Goal: Communication & Community: Answer question/provide support

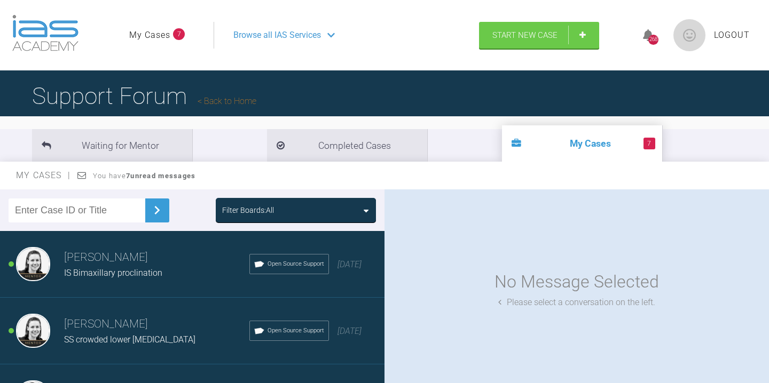
click at [130, 269] on span "IS Bimaxillary proclination" at bounding box center [113, 273] width 98 height 10
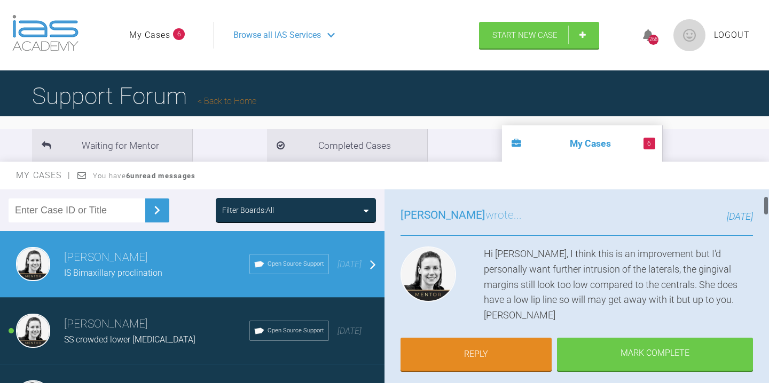
scroll to position [76, 0]
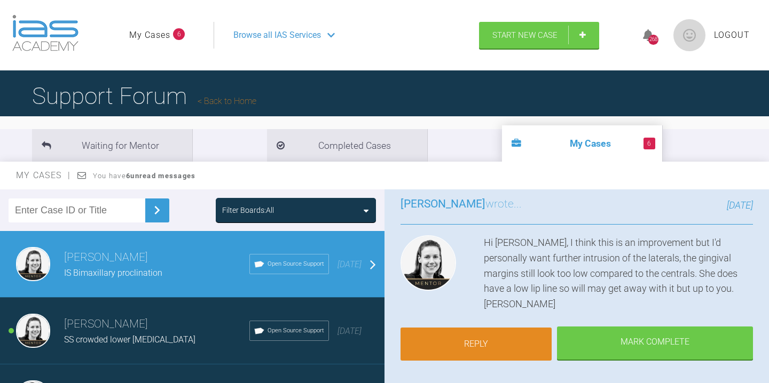
click at [474, 328] on link "Reply" at bounding box center [475, 344] width 151 height 33
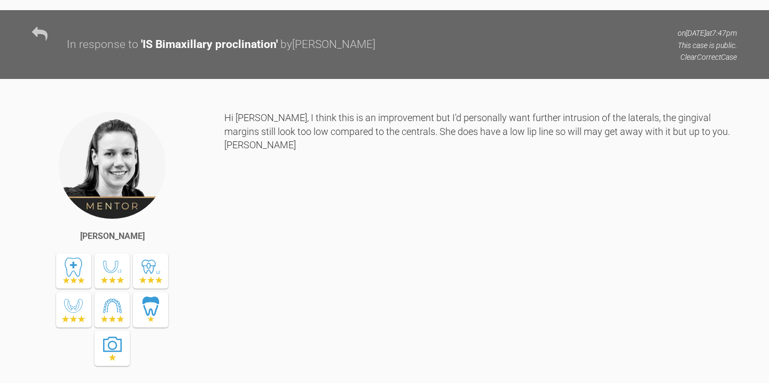
scroll to position [2795, 0]
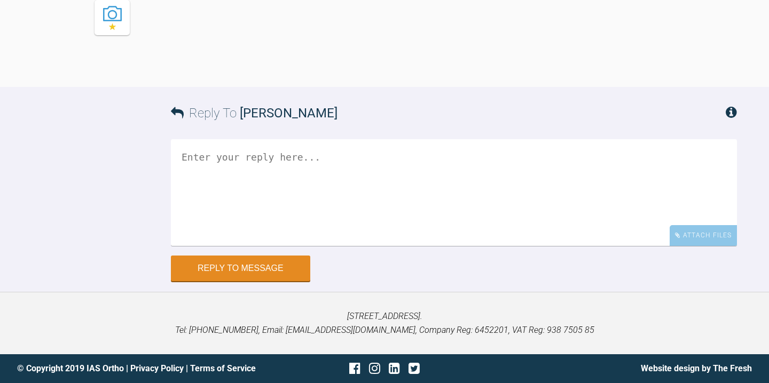
click at [327, 188] on textarea at bounding box center [454, 192] width 566 height 107
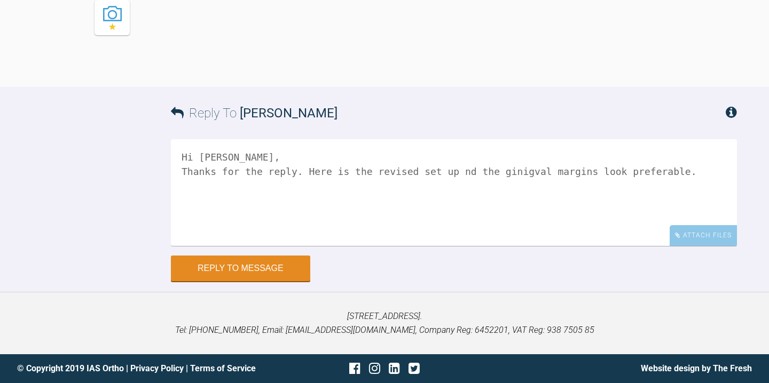
click at [465, 174] on textarea "Hi [PERSON_NAME], Thanks for the reply. Here is the revised set up nd the ginig…" at bounding box center [454, 192] width 566 height 107
click at [529, 171] on textarea "Hi [PERSON_NAME], Thanks for the reply. Here is the revised set up and the gini…" at bounding box center [454, 192] width 566 height 107
click at [711, 174] on textarea "Hi [PERSON_NAME], Thanks for the reply. Here is the revised set up and the ging…" at bounding box center [454, 192] width 566 height 107
click at [545, 170] on textarea "Hi [PERSON_NAME], Thanks for the reply. Here is the revised set up and the ging…" at bounding box center [454, 192] width 566 height 107
click at [709, 171] on textarea "Hi [PERSON_NAME], Thanks for the reply. Here is the revised set up and the ging…" at bounding box center [454, 192] width 566 height 107
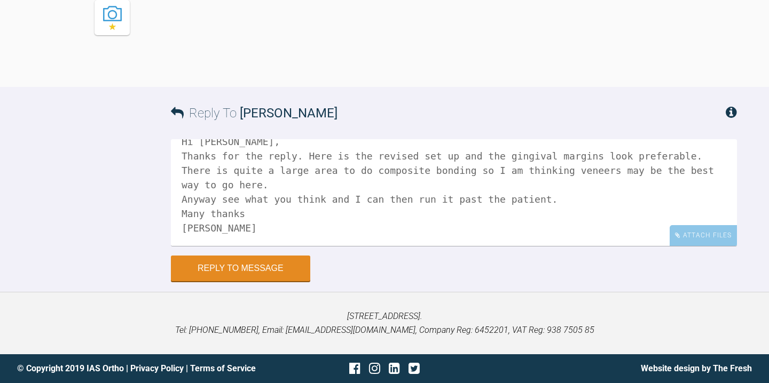
scroll to position [33, 0]
paste textarea "[URL][DOMAIN_NAME]"
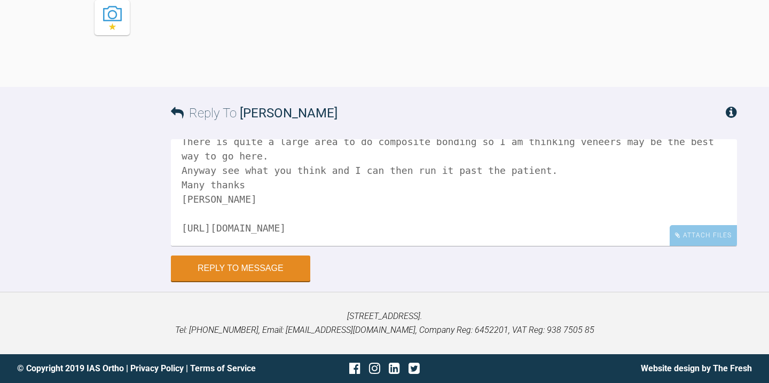
scroll to position [76, 0]
paste textarea "VKS#8cvRYW"
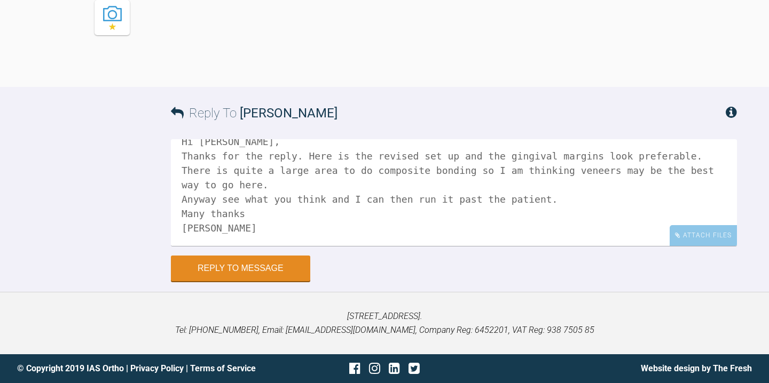
scroll to position [16, 0]
click at [290, 178] on textarea "Hi [PERSON_NAME], Thanks for the reply. Here is the revised set up and the ging…" at bounding box center [454, 192] width 566 height 107
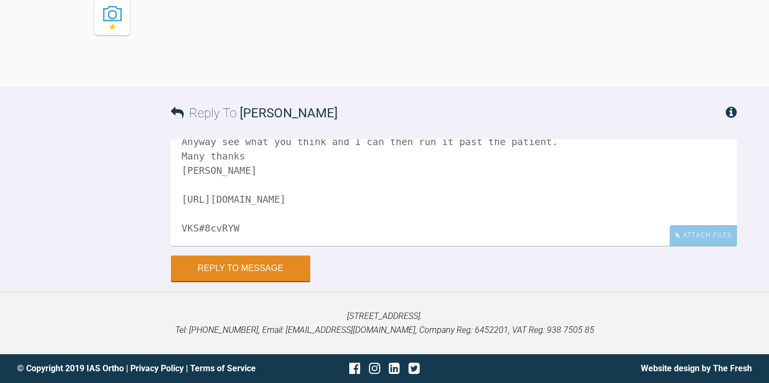
scroll to position [88, 0]
type textarea "Hi [PERSON_NAME], Thanks for the reply. Here is the revised set up and the ging…"
click at [211, 269] on button "Reply to Message" at bounding box center [240, 270] width 139 height 26
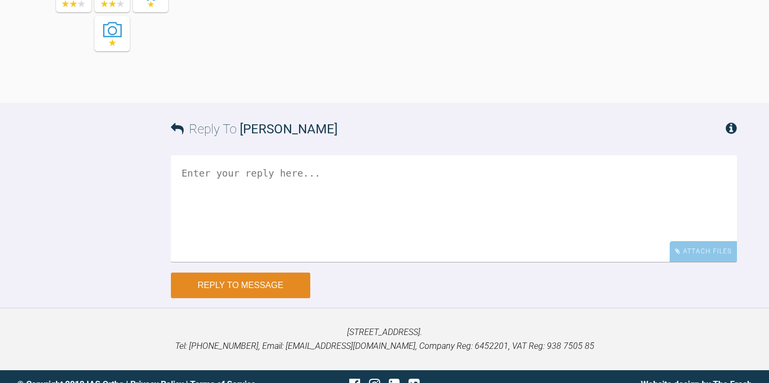
scroll to position [3065, 0]
